Goal: Find specific page/section: Find specific page/section

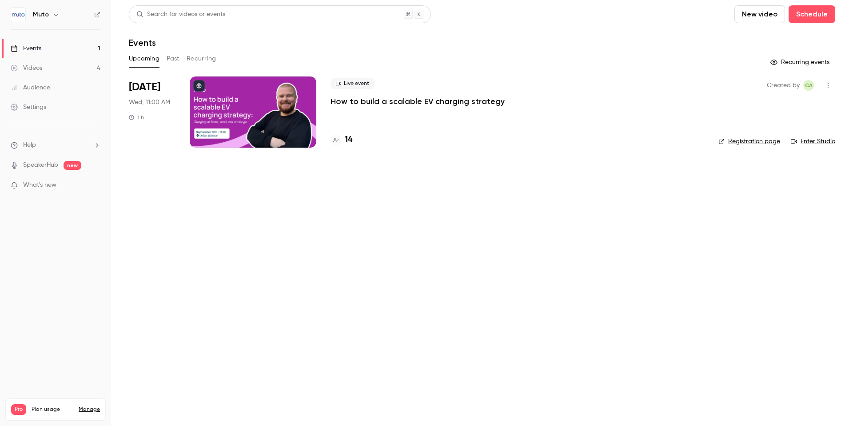
click at [343, 145] on div "14" at bounding box center [342, 140] width 22 height 12
